Goal: Information Seeking & Learning: Learn about a topic

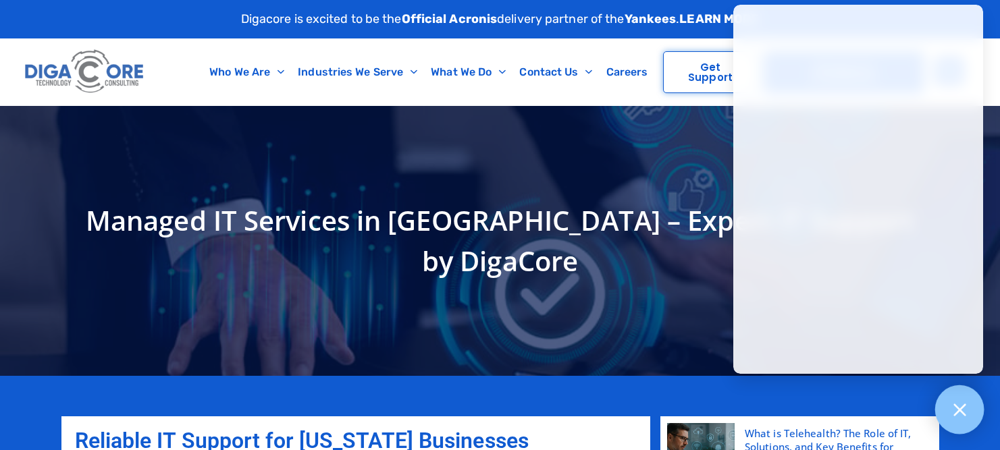
click at [944, 400] on div at bounding box center [959, 410] width 49 height 49
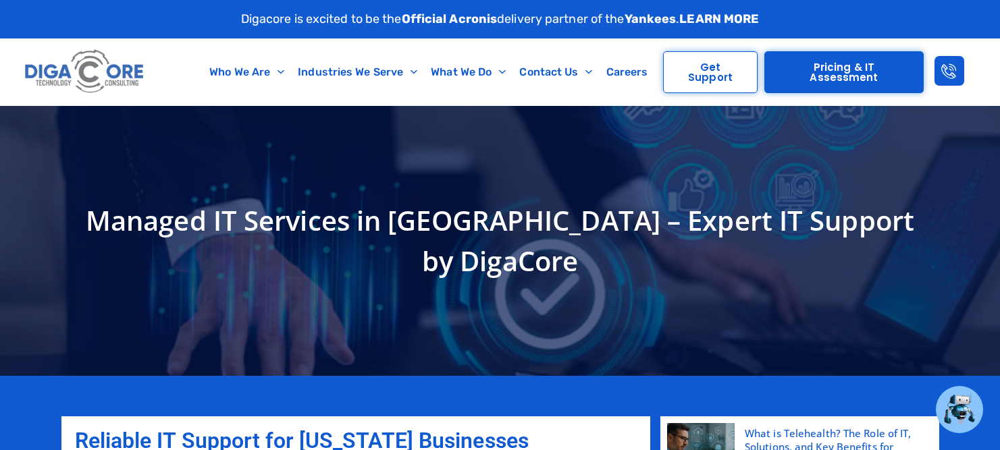
click at [88, 70] on img at bounding box center [85, 71] width 126 height 53
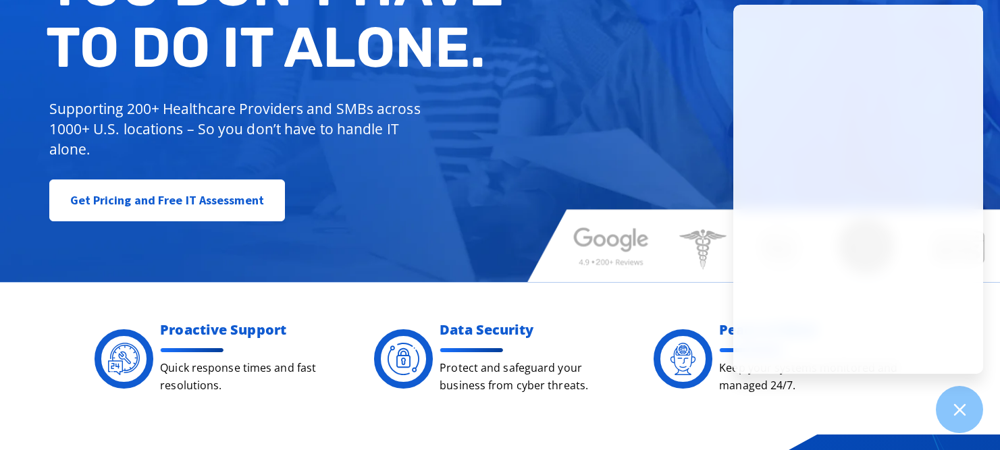
scroll to position [182, 0]
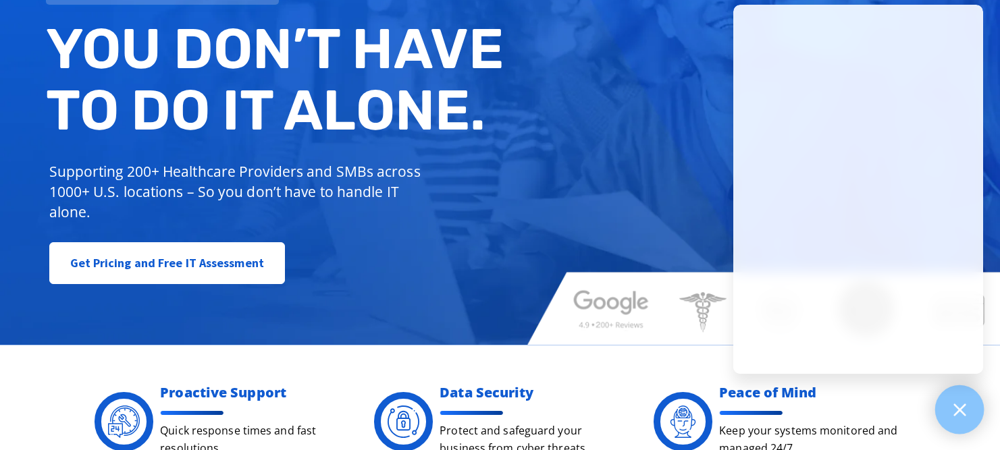
click at [955, 404] on icon at bounding box center [959, 410] width 12 height 12
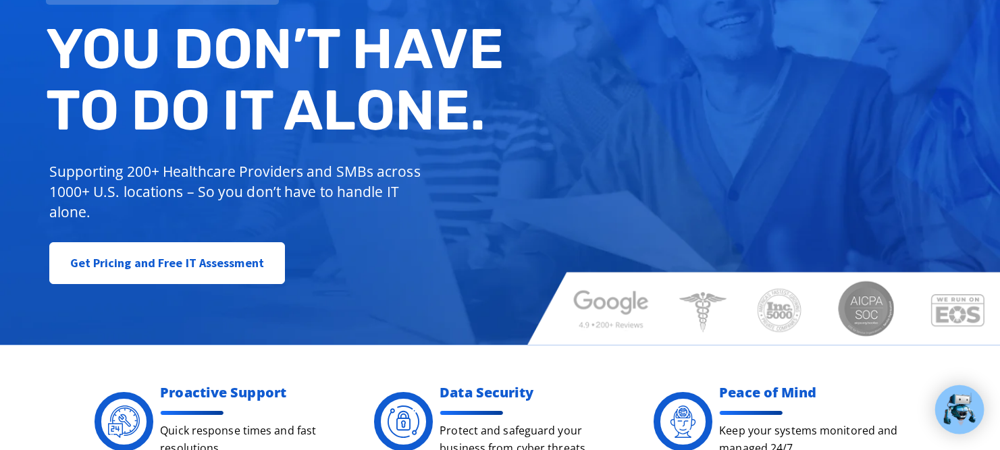
click at [576, 204] on div "Managed IT, done better. You don’t have to do IT alone. Supporting 200+ Healthc…" at bounding box center [500, 93] width 1000 height 506
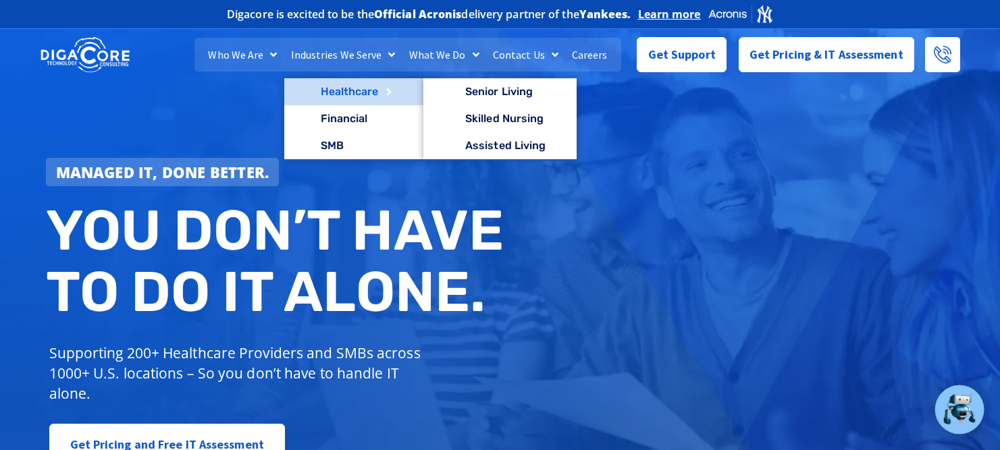
click at [347, 100] on link "Healthcare" at bounding box center [353, 91] width 139 height 27
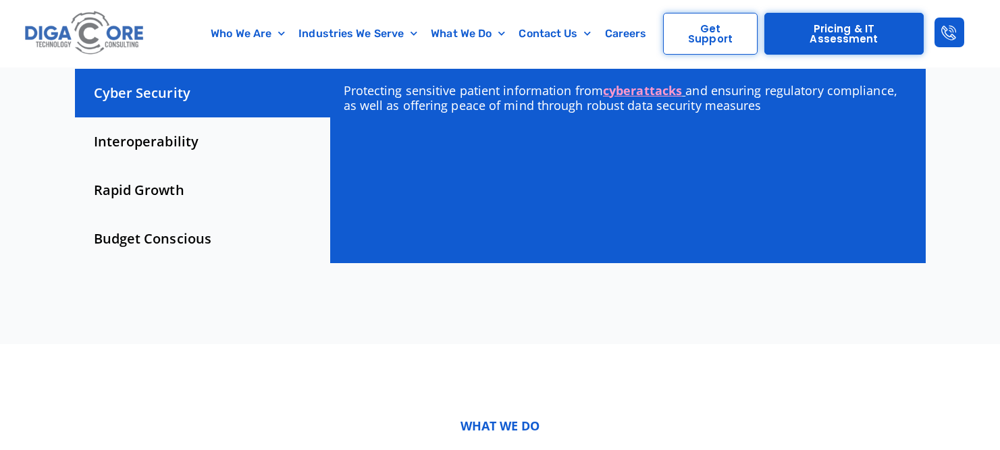
scroll to position [452, 0]
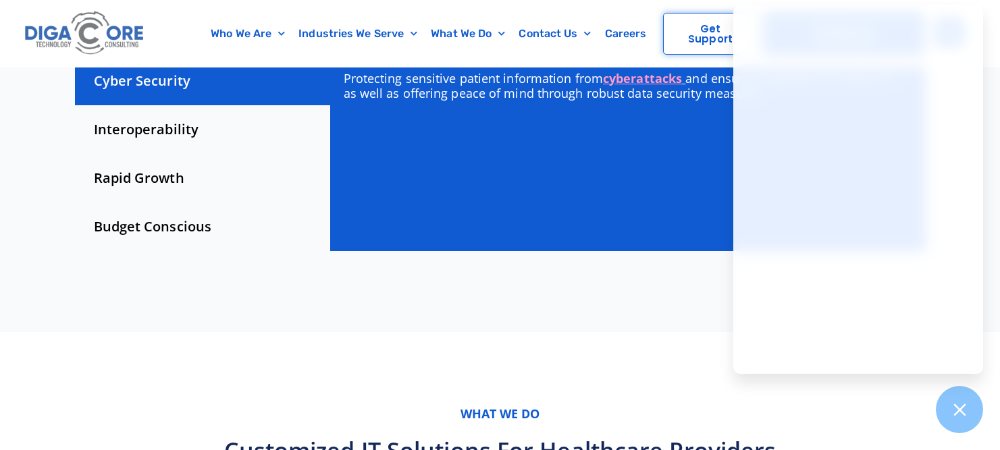
click at [166, 128] on div "Interoperability" at bounding box center [202, 129] width 255 height 49
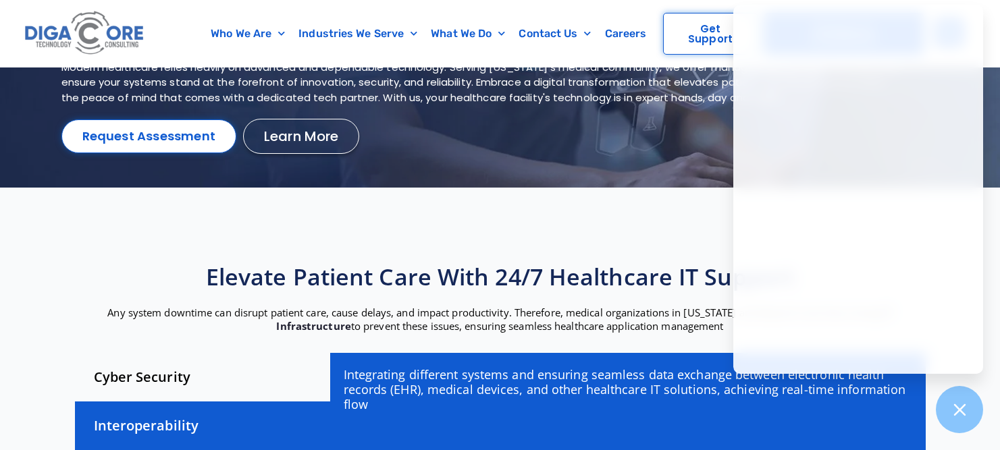
scroll to position [309, 0]
